Goal: Information Seeking & Learning: Learn about a topic

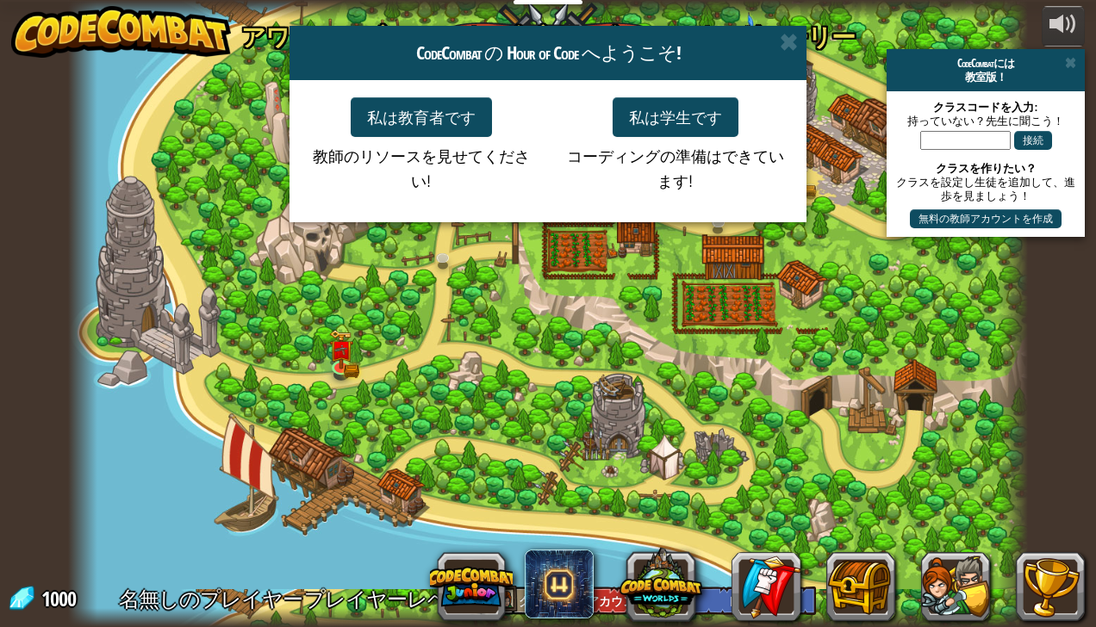
select select "ja"
click at [693, 100] on button "私は学生です" at bounding box center [676, 117] width 126 height 40
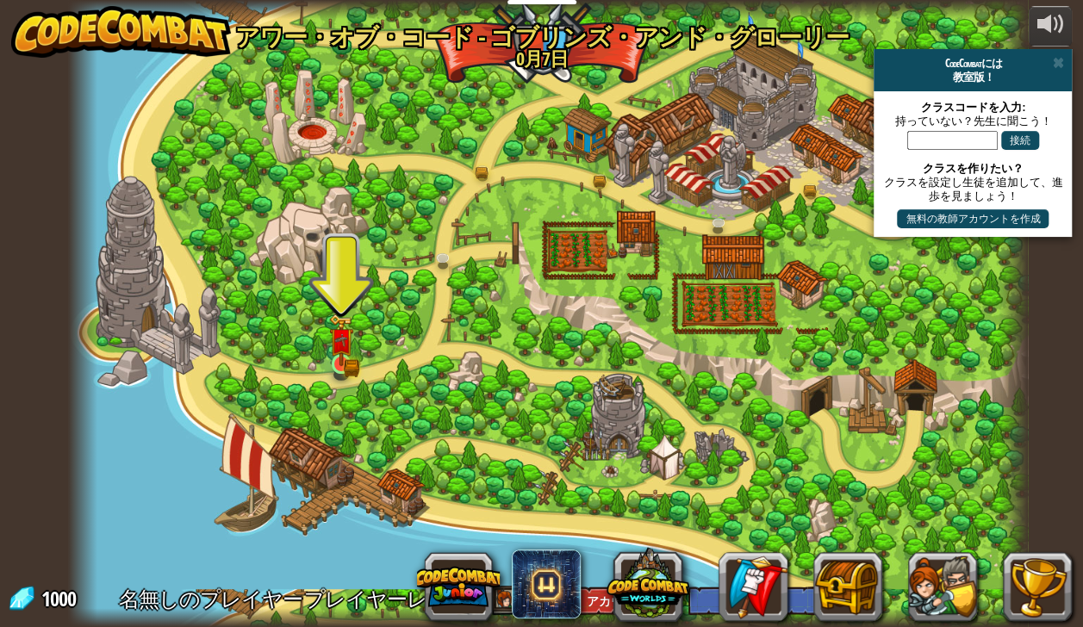
click at [343, 357] on img at bounding box center [341, 340] width 24 height 53
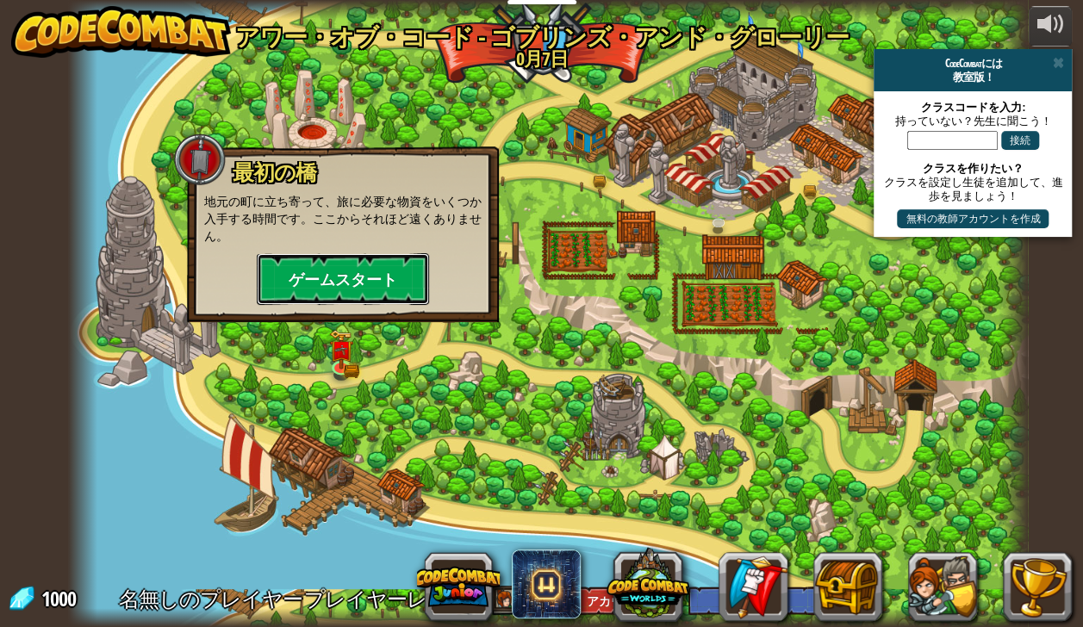
click at [344, 302] on button "ゲームスタート" at bounding box center [343, 279] width 172 height 52
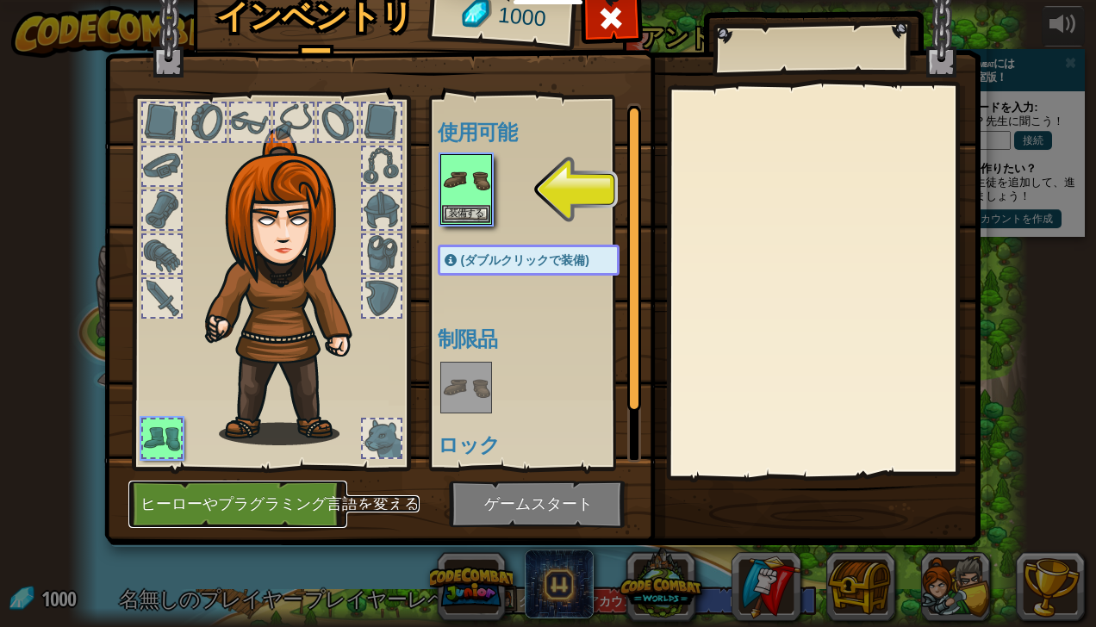
click at [307, 514] on button "ヒーローやプラグラミング言語を変える" at bounding box center [237, 504] width 219 height 47
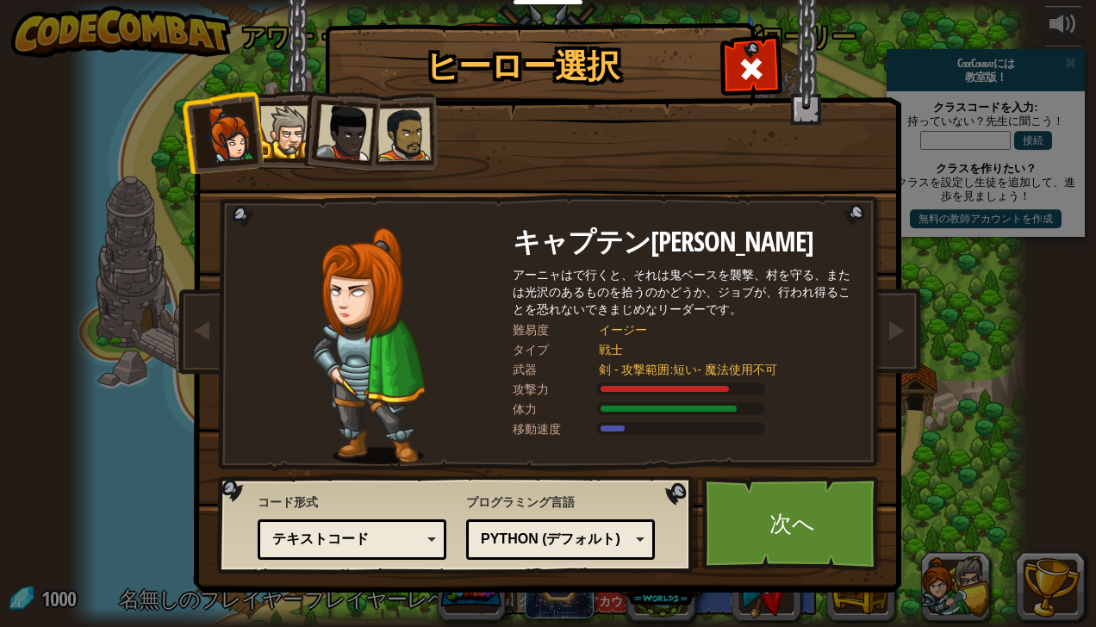
click at [309, 143] on li at bounding box center [339, 129] width 84 height 84
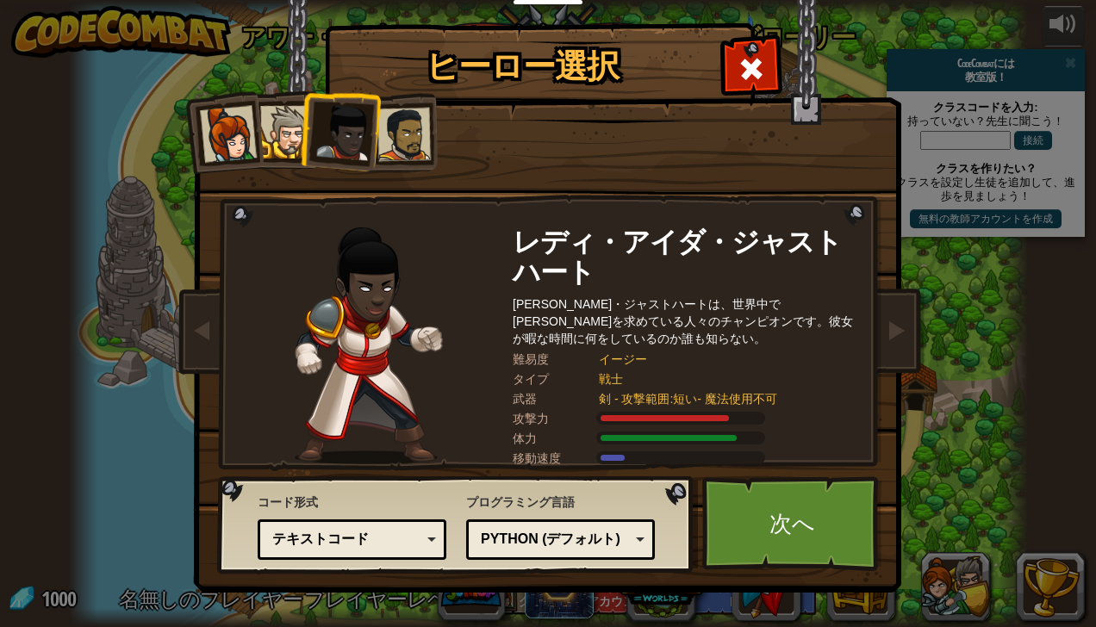
click at [344, 139] on div at bounding box center [344, 132] width 57 height 57
